Goal: Task Accomplishment & Management: Use online tool/utility

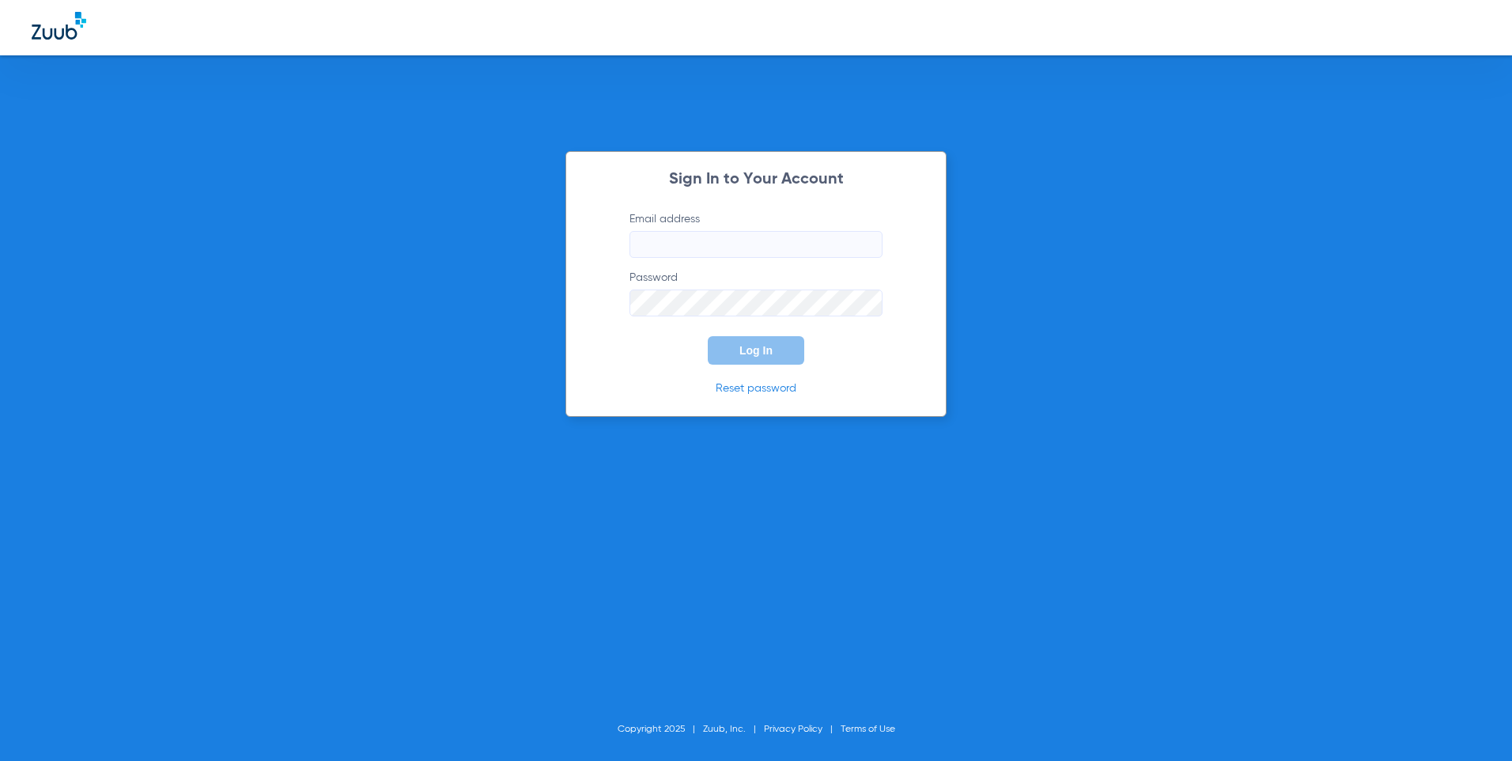
type input "[EMAIL_ADDRESS][DOMAIN_NAME]"
click at [741, 358] on button "Log In" at bounding box center [756, 350] width 97 height 28
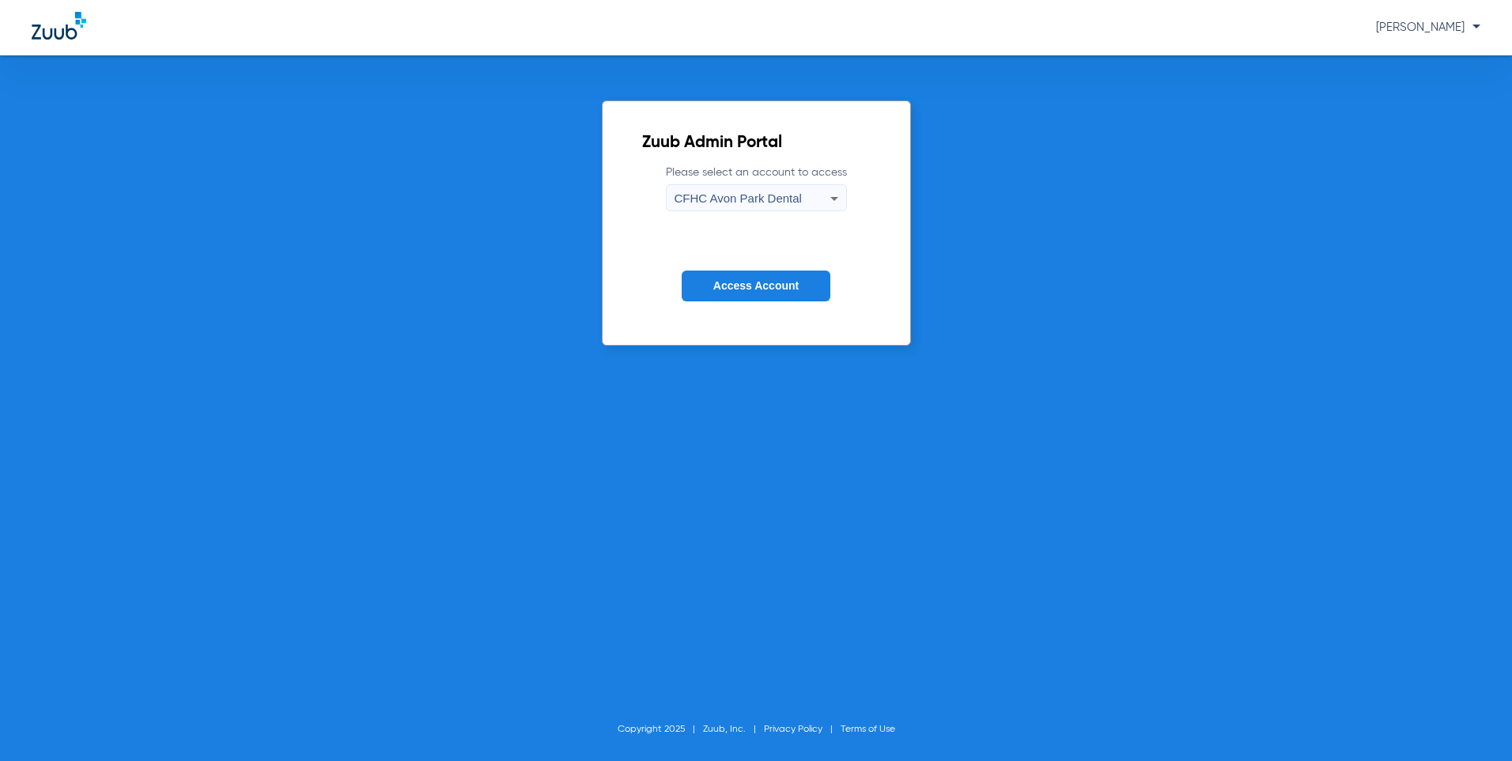
click at [801, 203] on div "CFHC Avon Park Dental" at bounding box center [753, 198] width 156 height 27
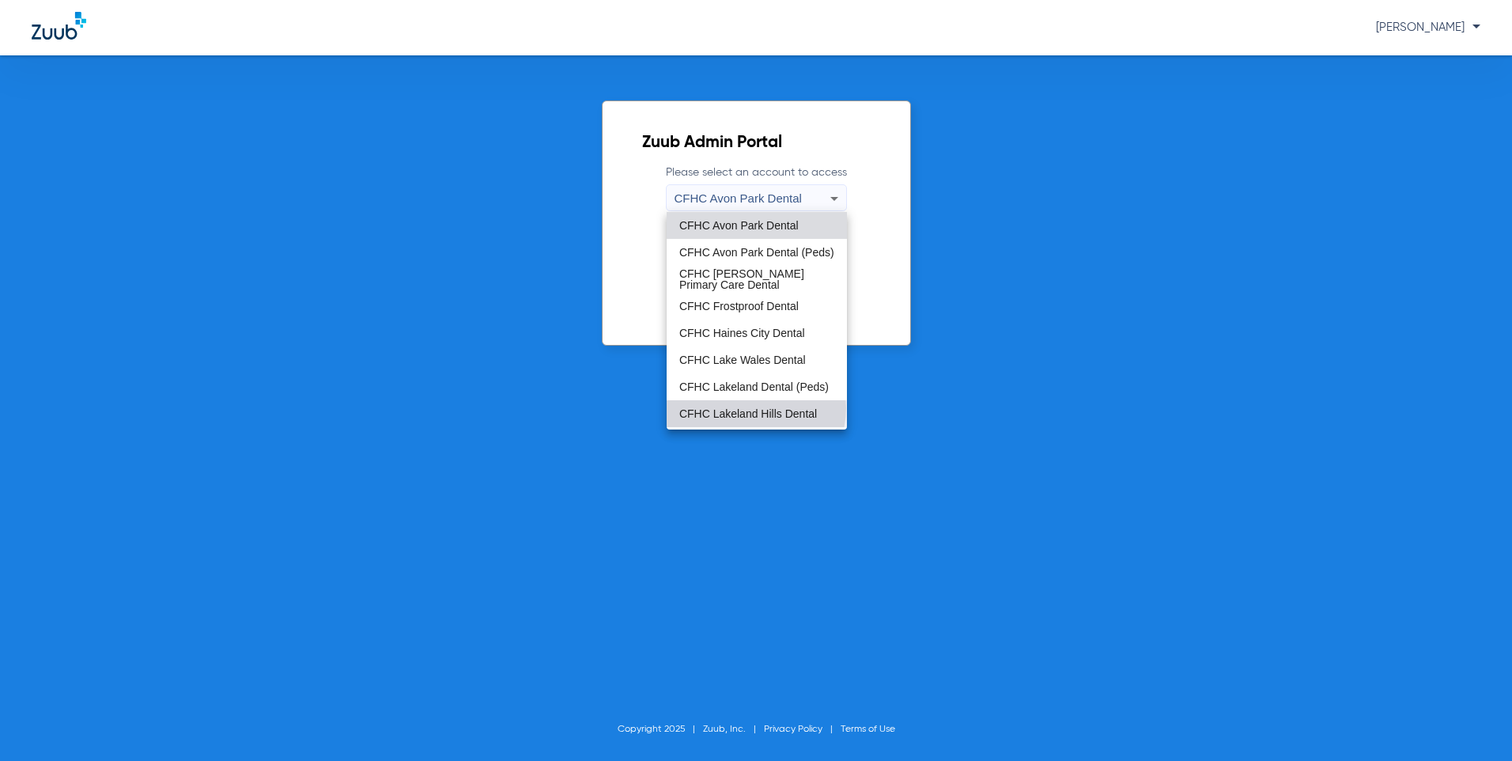
click at [756, 410] on span "CFHC Lakeland Hills Dental" at bounding box center [748, 413] width 138 height 11
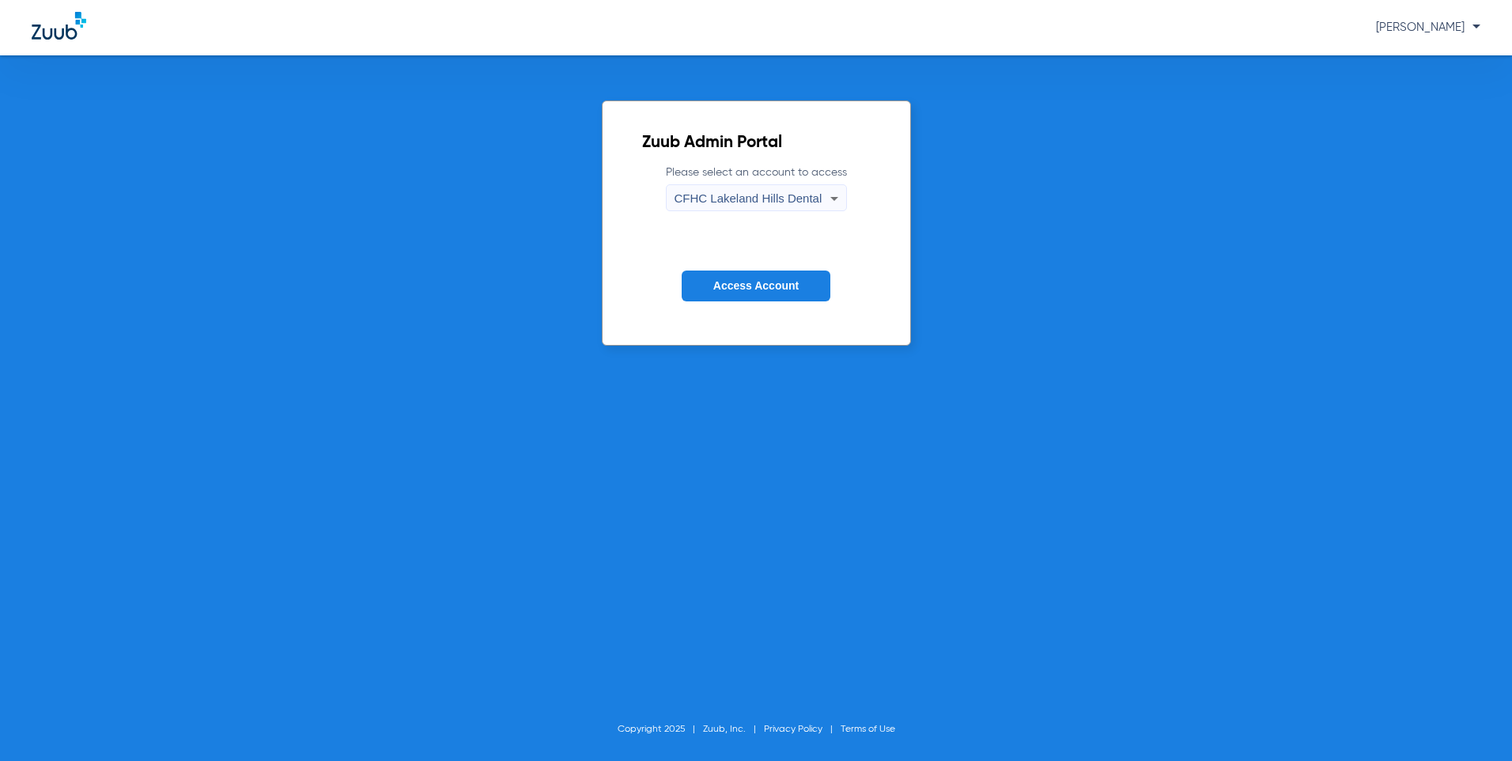
click at [751, 290] on span "Access Account" at bounding box center [755, 285] width 85 height 13
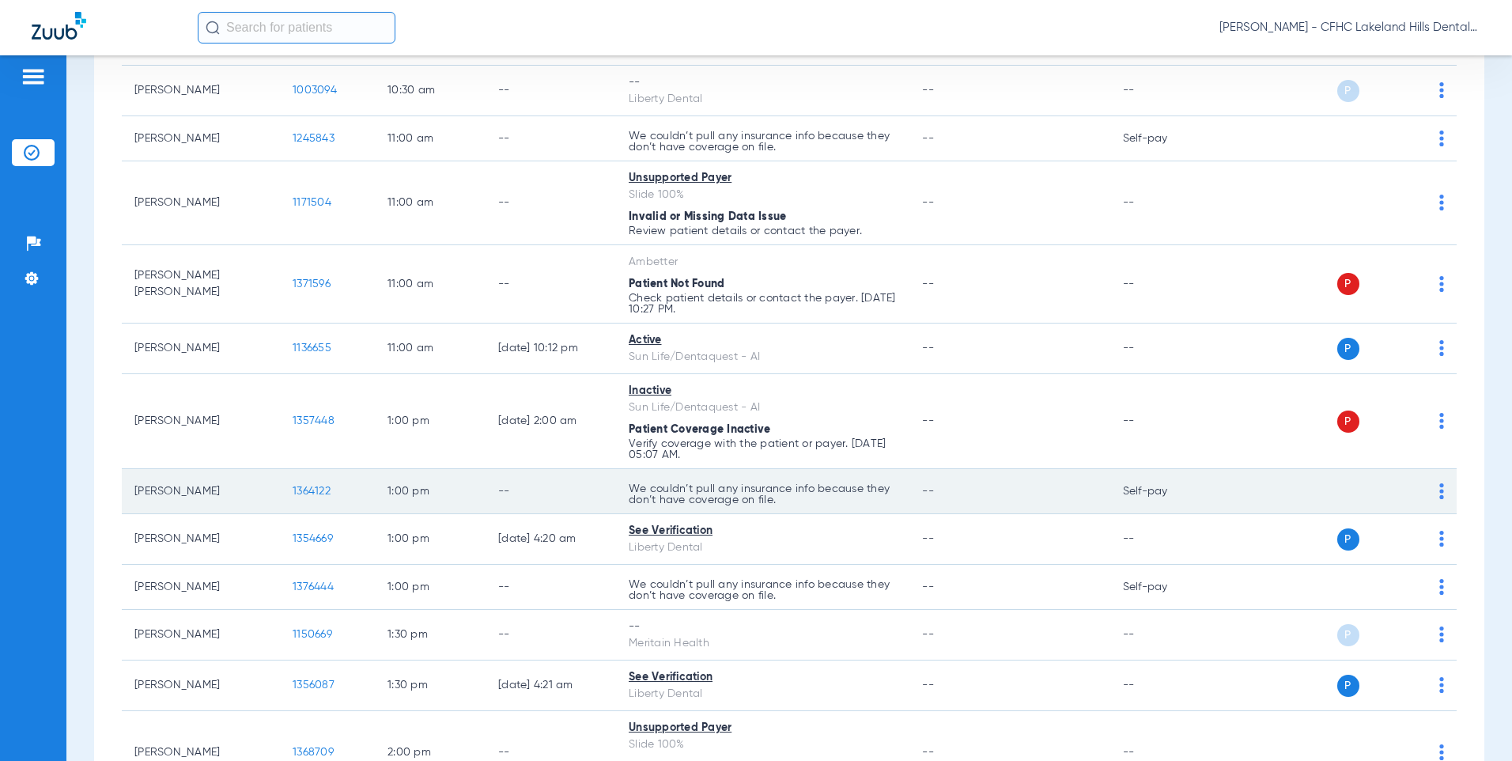
scroll to position [1107, 0]
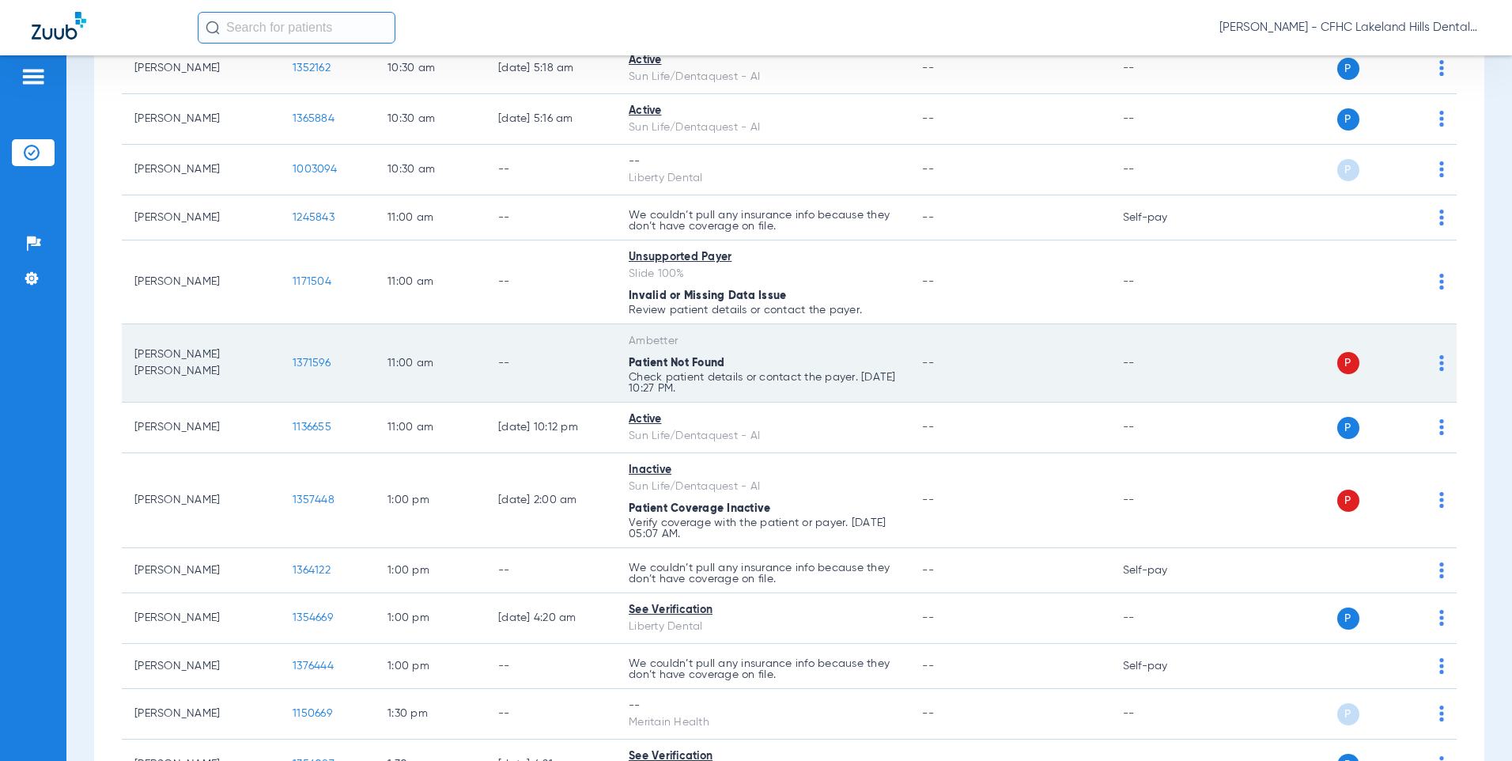
click at [284, 365] on td "1371596" at bounding box center [327, 363] width 95 height 78
click at [302, 365] on span "1371596" at bounding box center [312, 363] width 38 height 11
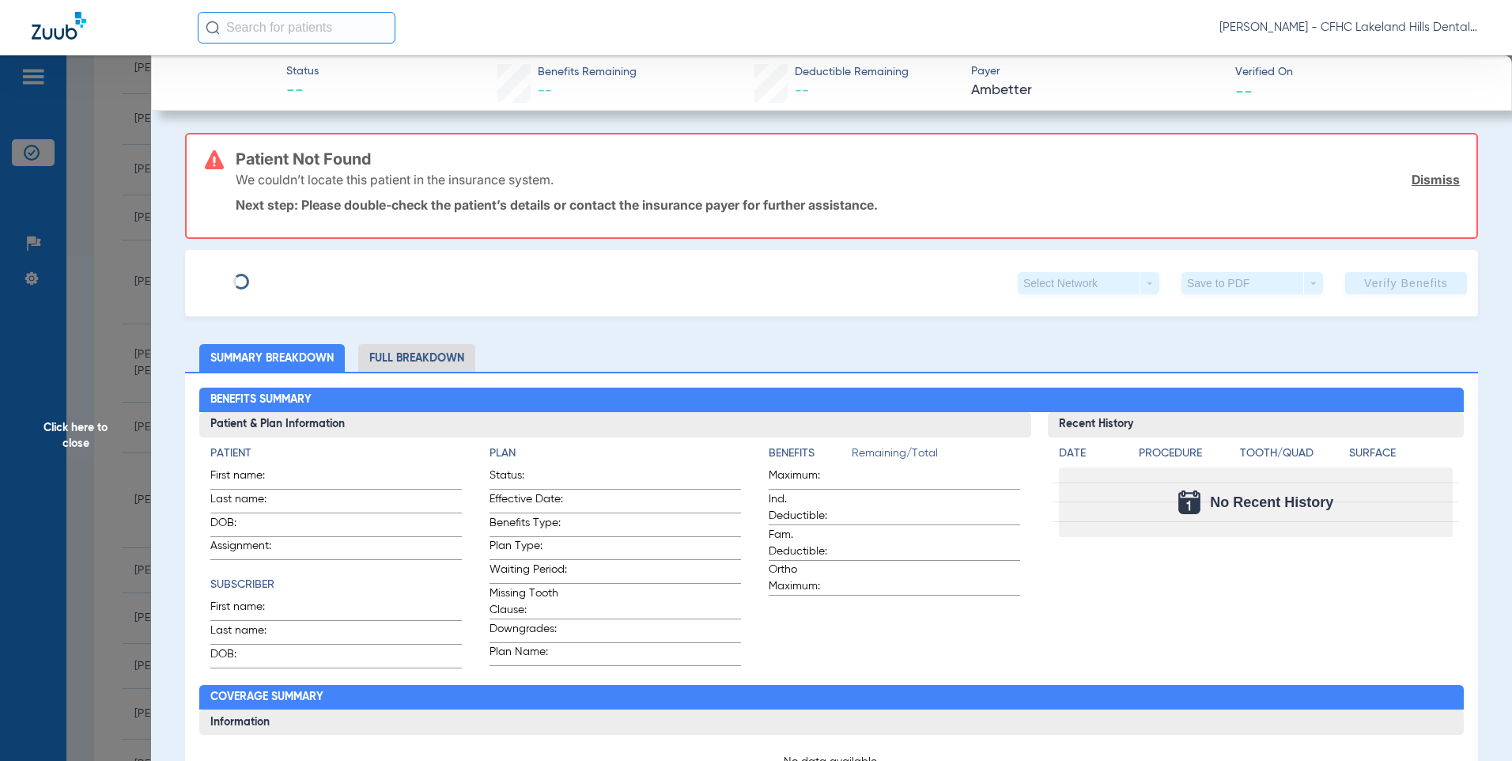
type input "[PERSON_NAME]"
type input "[DATE]"
type input "U9136534201"
type input "99999"
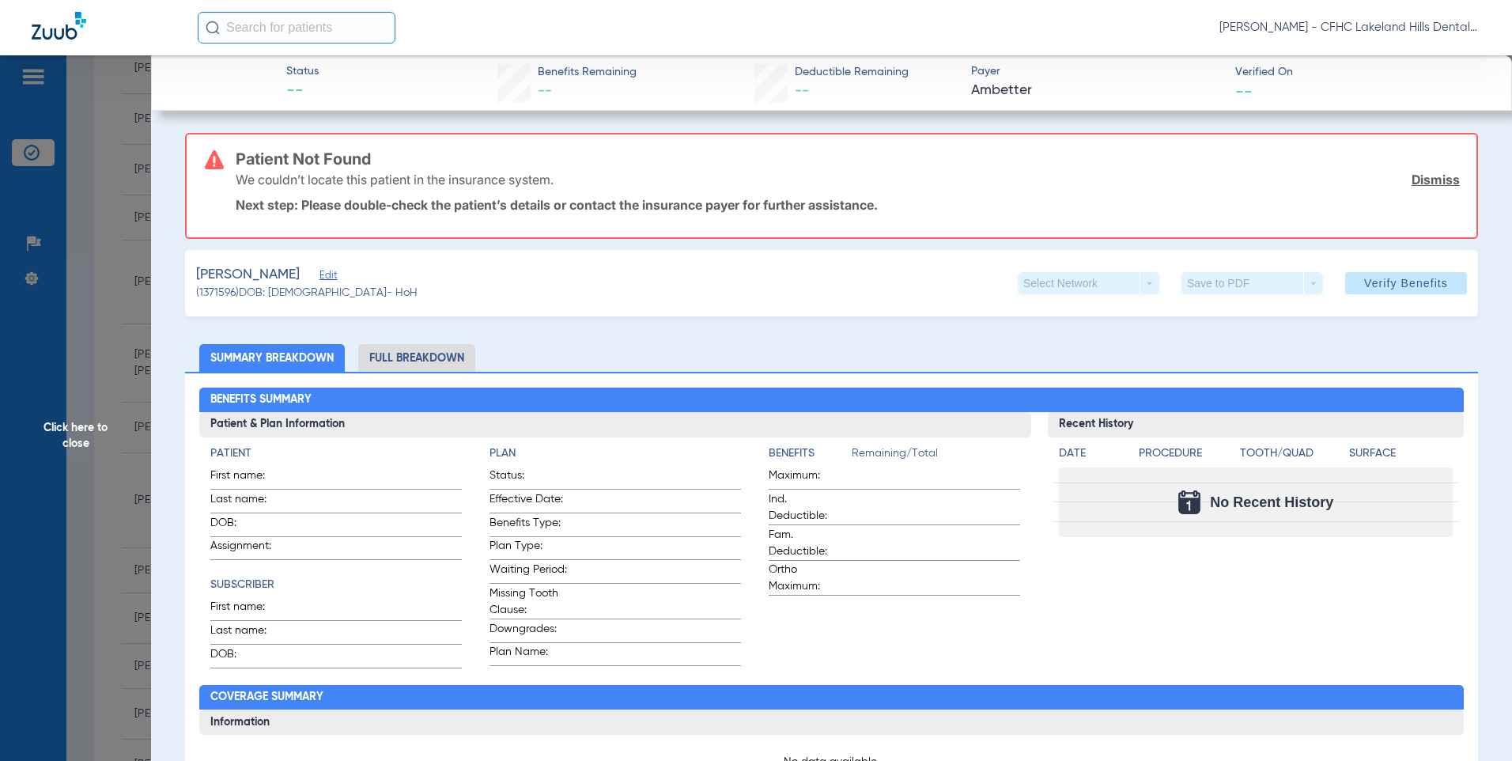
click at [334, 278] on span "Edit" at bounding box center [327, 277] width 14 height 15
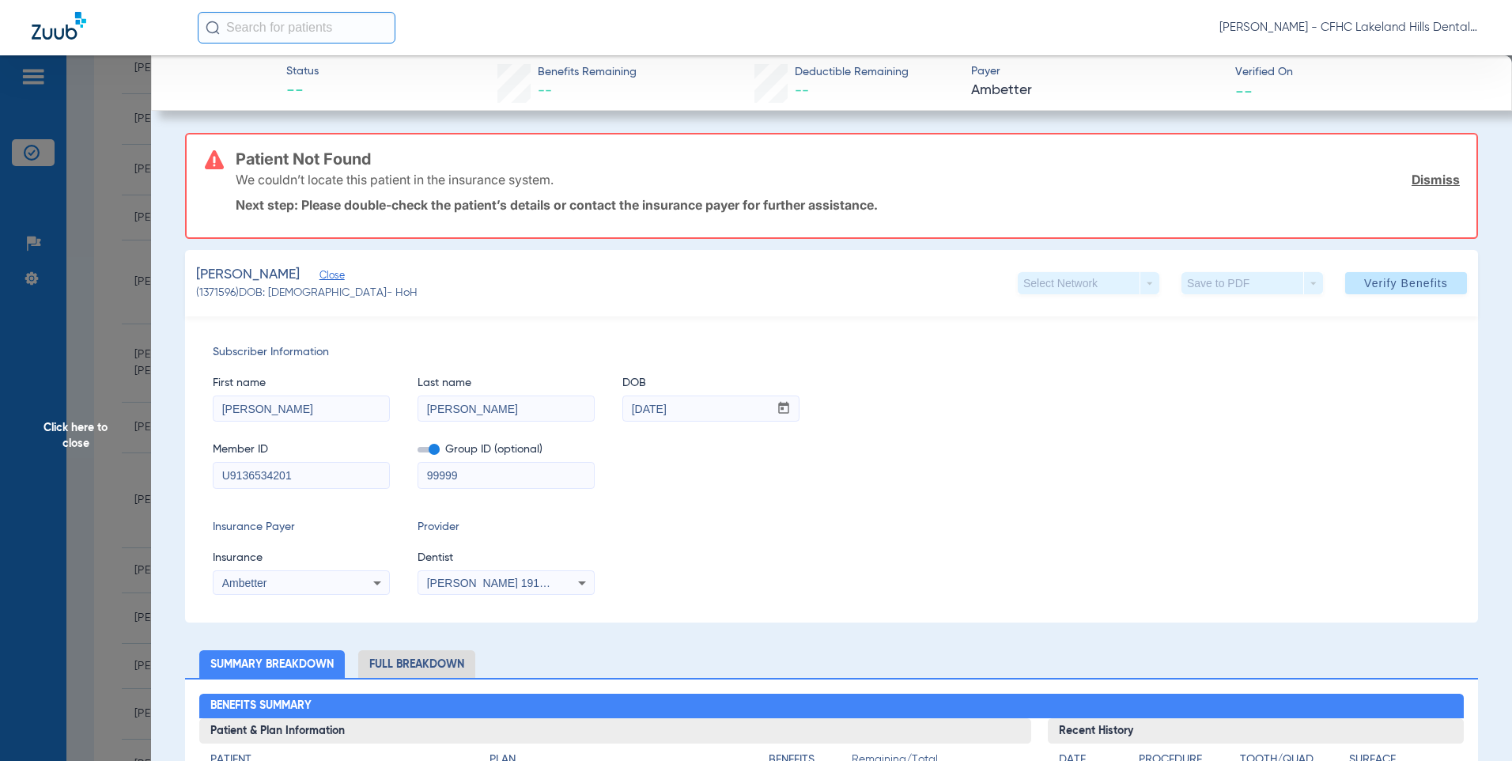
click at [307, 479] on input "U9136534201" at bounding box center [302, 475] width 176 height 25
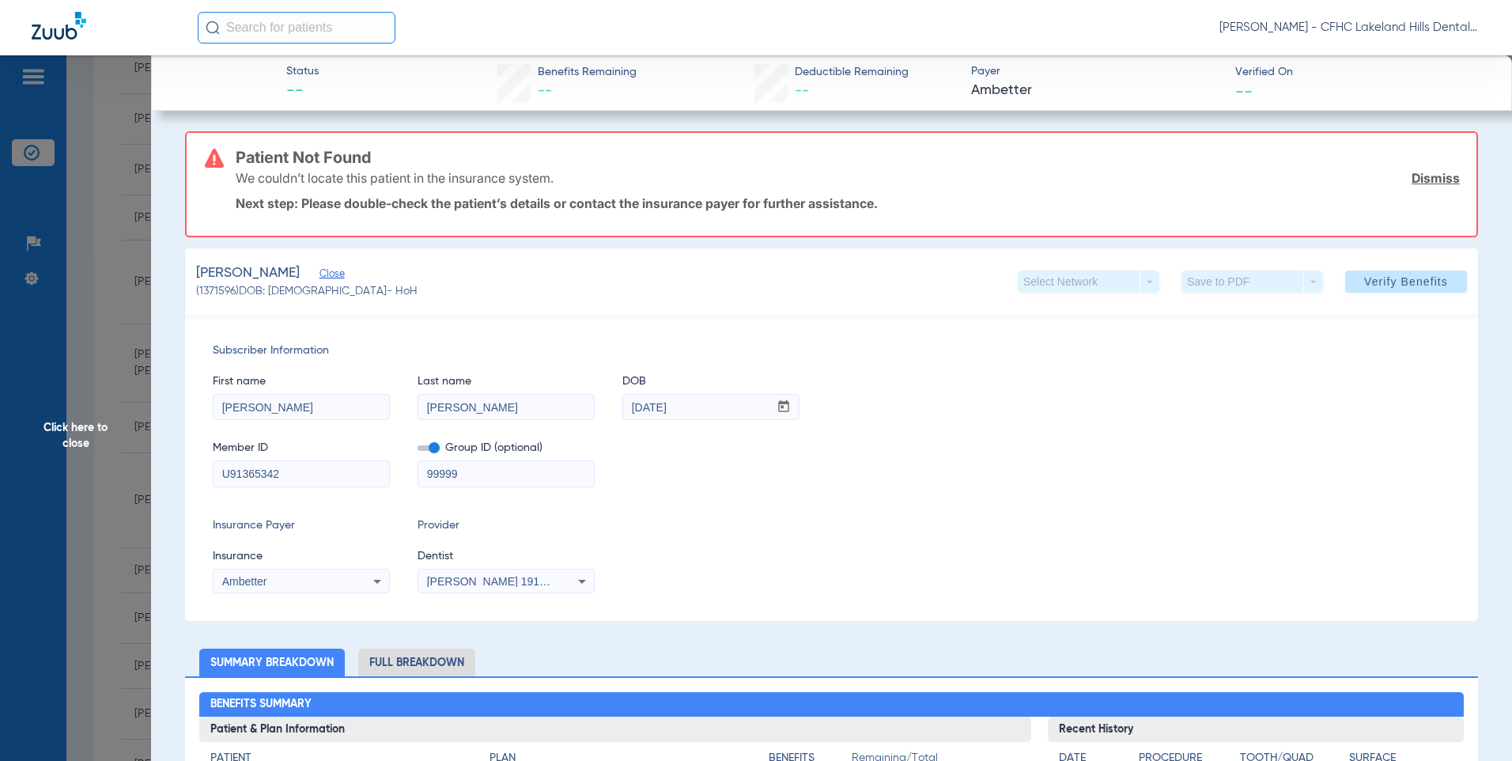
scroll to position [0, 0]
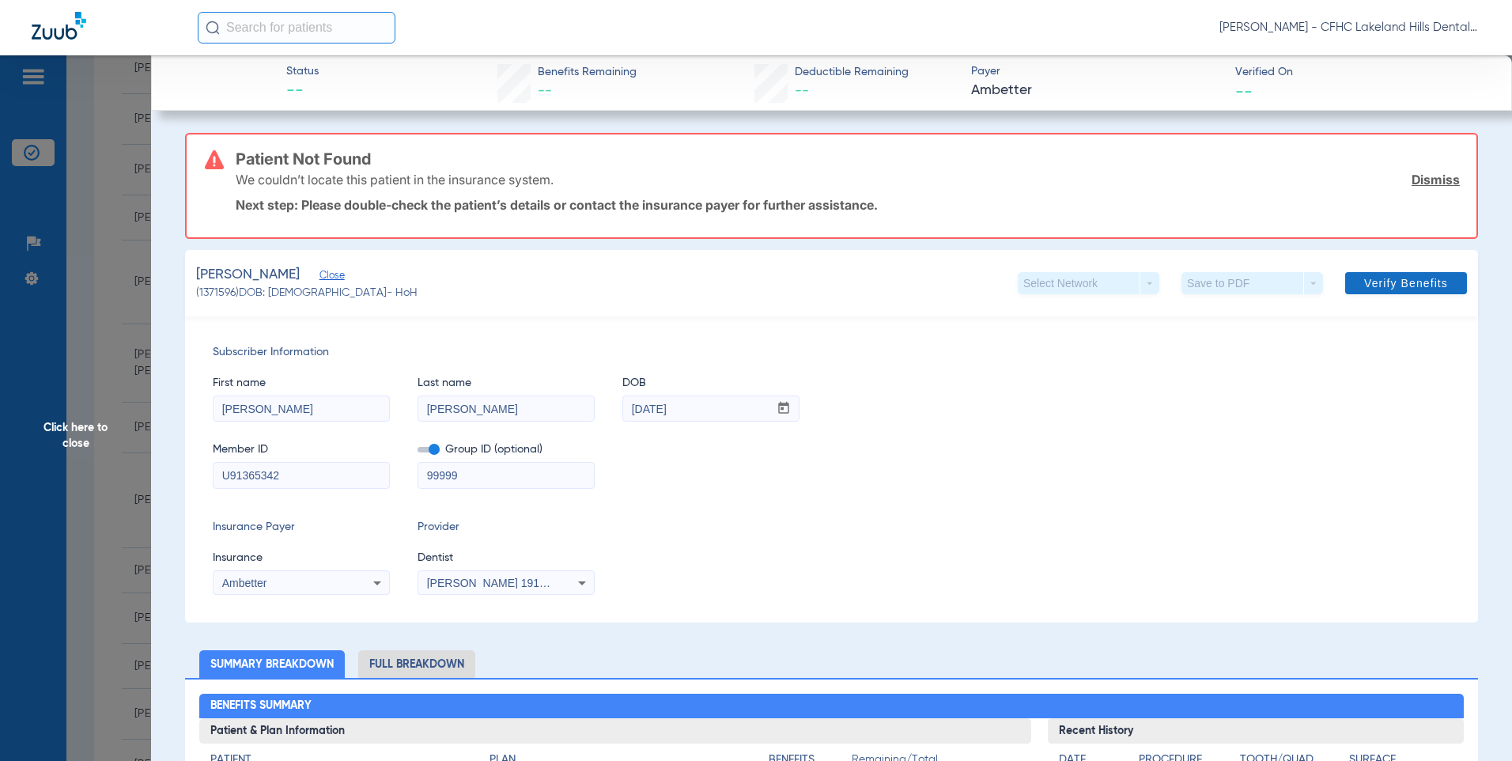
type input "U91365342"
click at [1402, 278] on span "Verify Benefits" at bounding box center [1407, 283] width 84 height 13
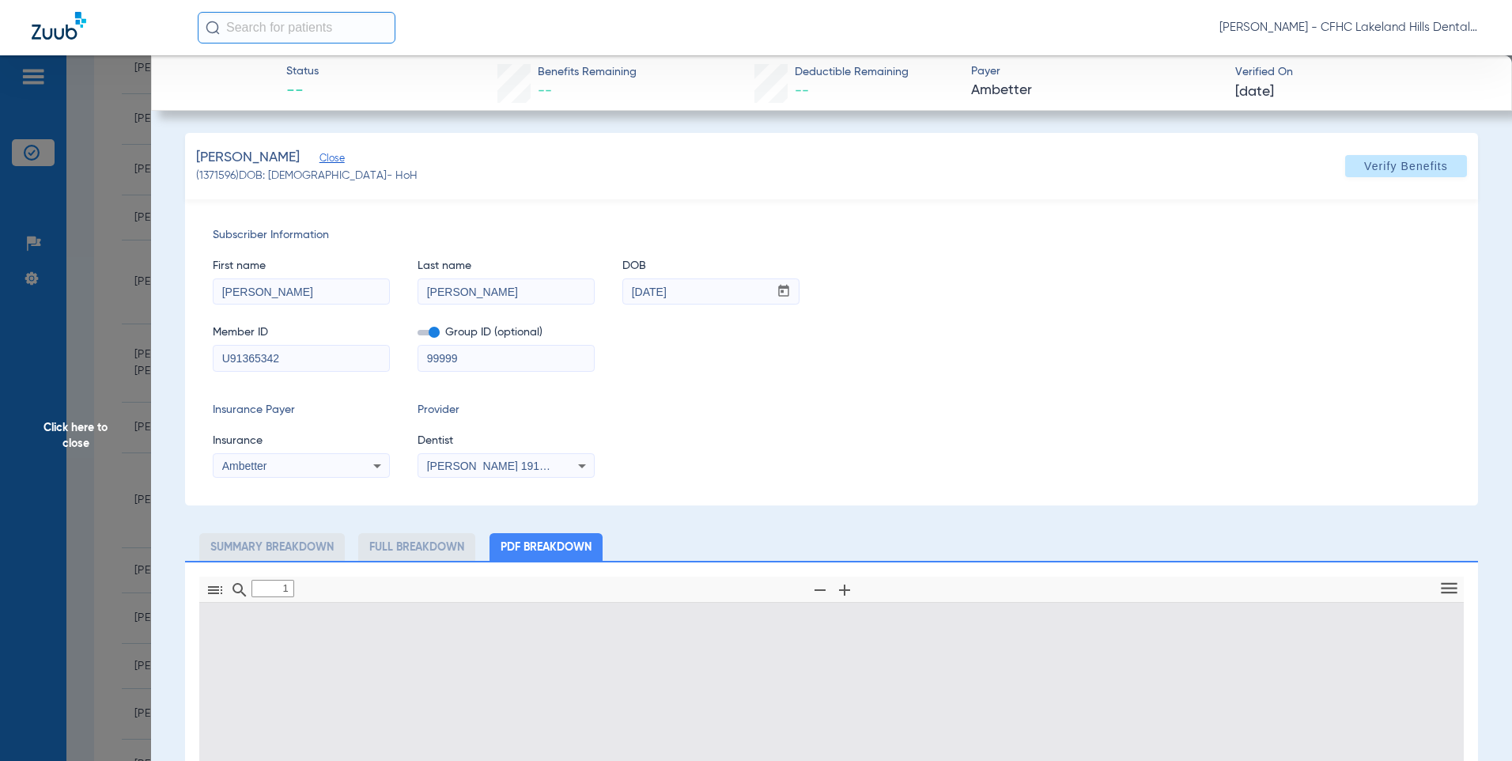
type input "0"
select select "page-width"
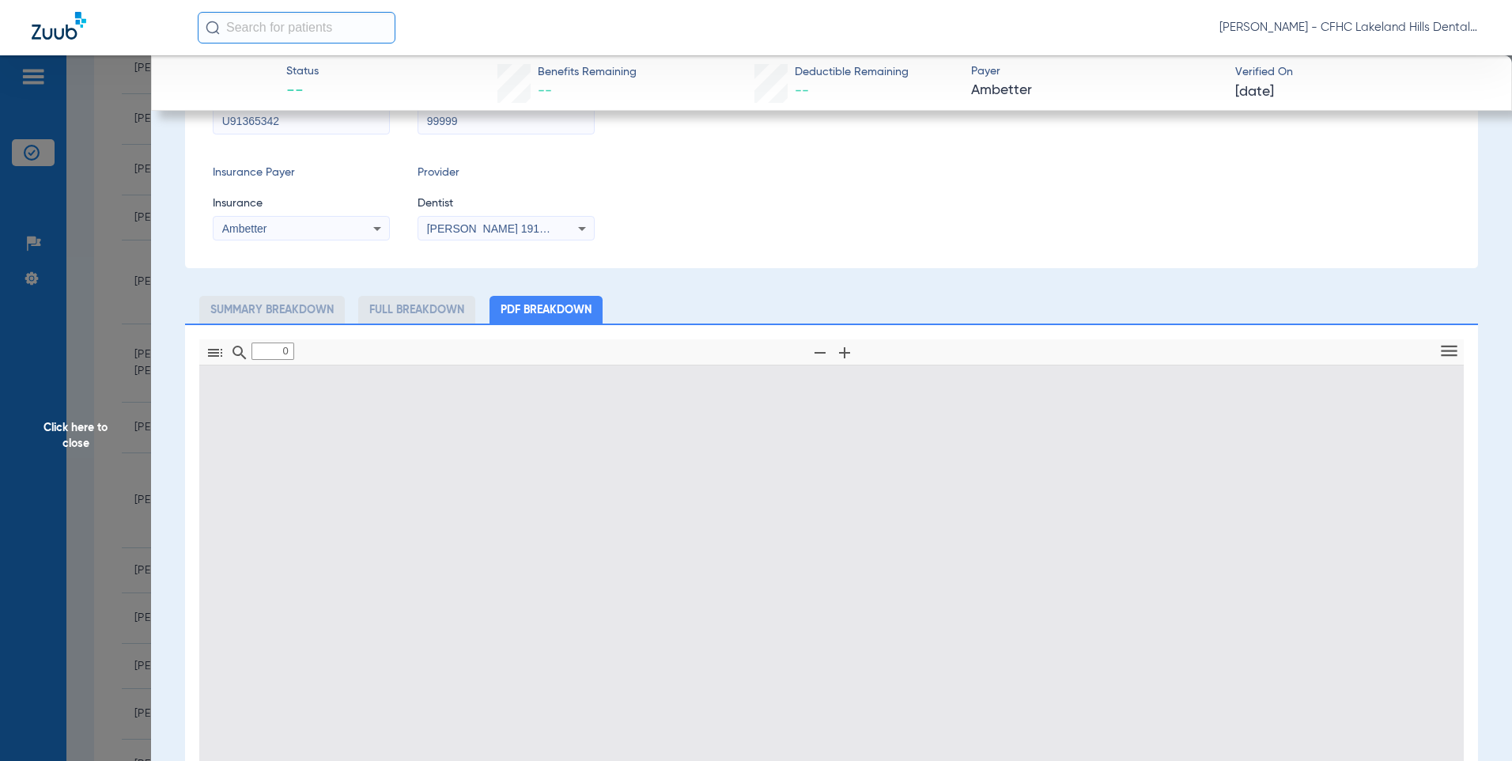
type input "1"
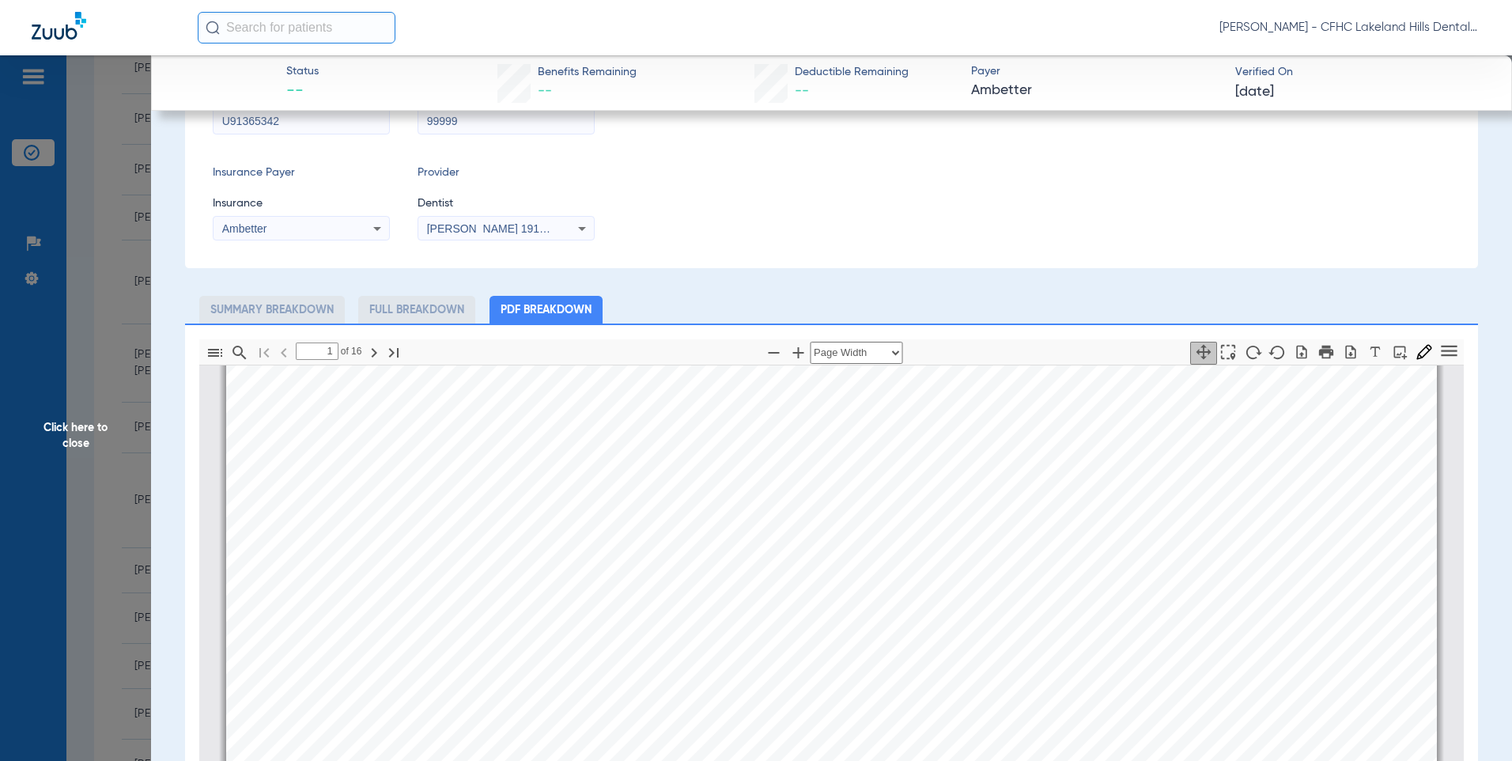
scroll to position [166, 0]
click at [1346, 358] on icon "button" at bounding box center [1351, 351] width 10 height 13
